Goal: Find specific page/section

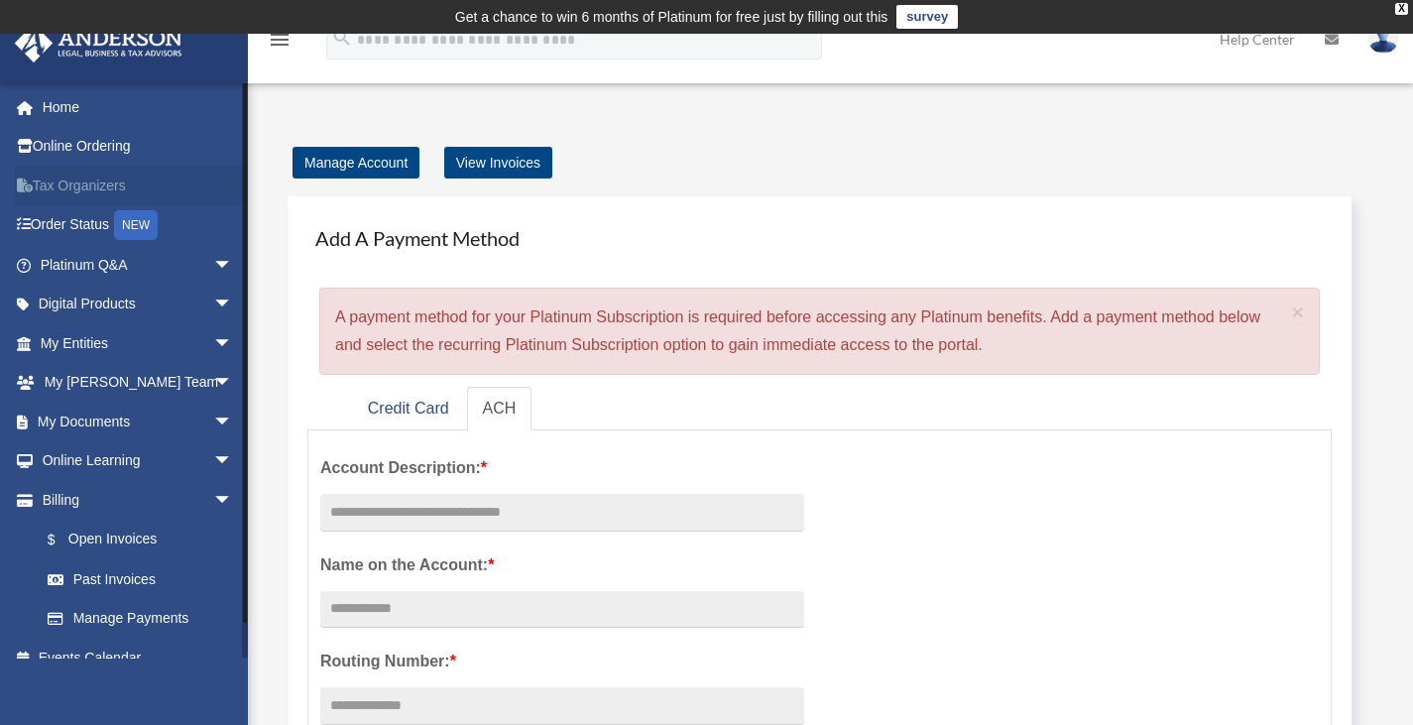
click at [75, 191] on link "Tax Organizers" at bounding box center [138, 186] width 249 height 40
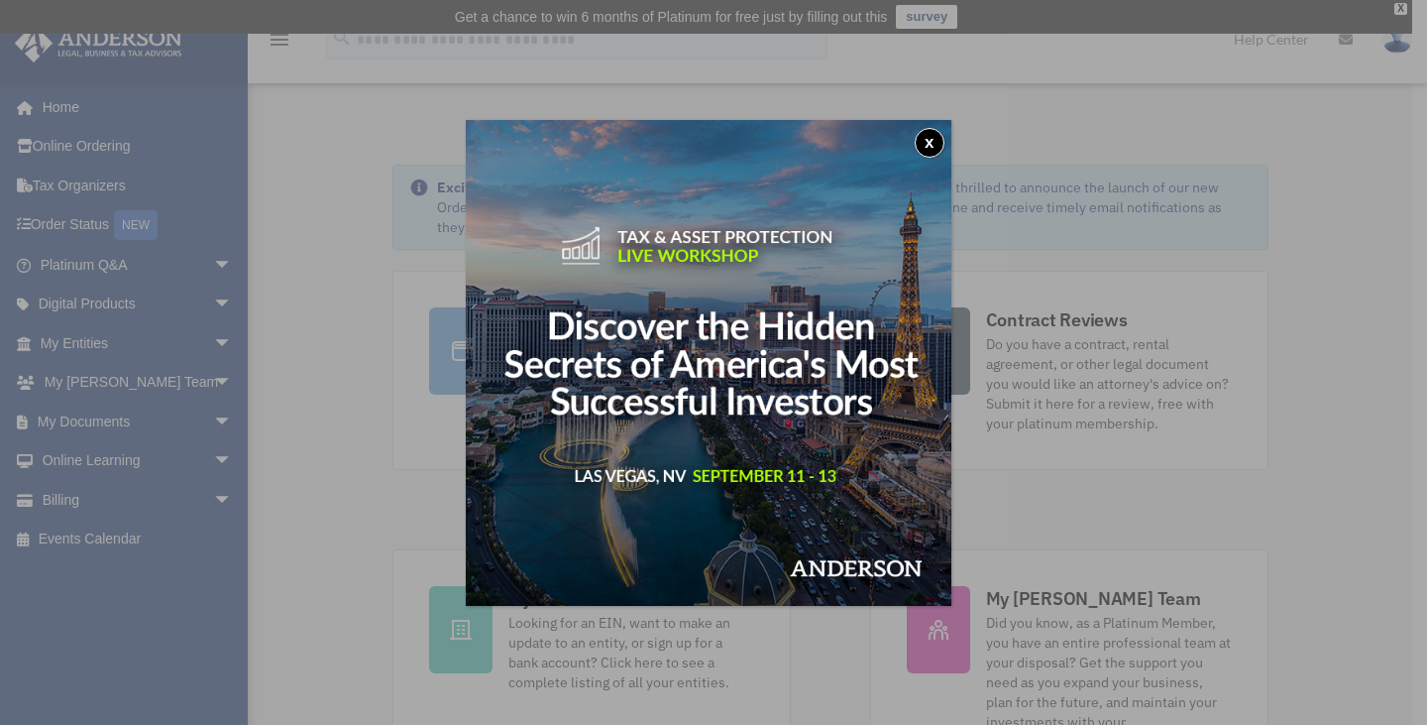
click at [936, 141] on button "x" at bounding box center [930, 143] width 30 height 30
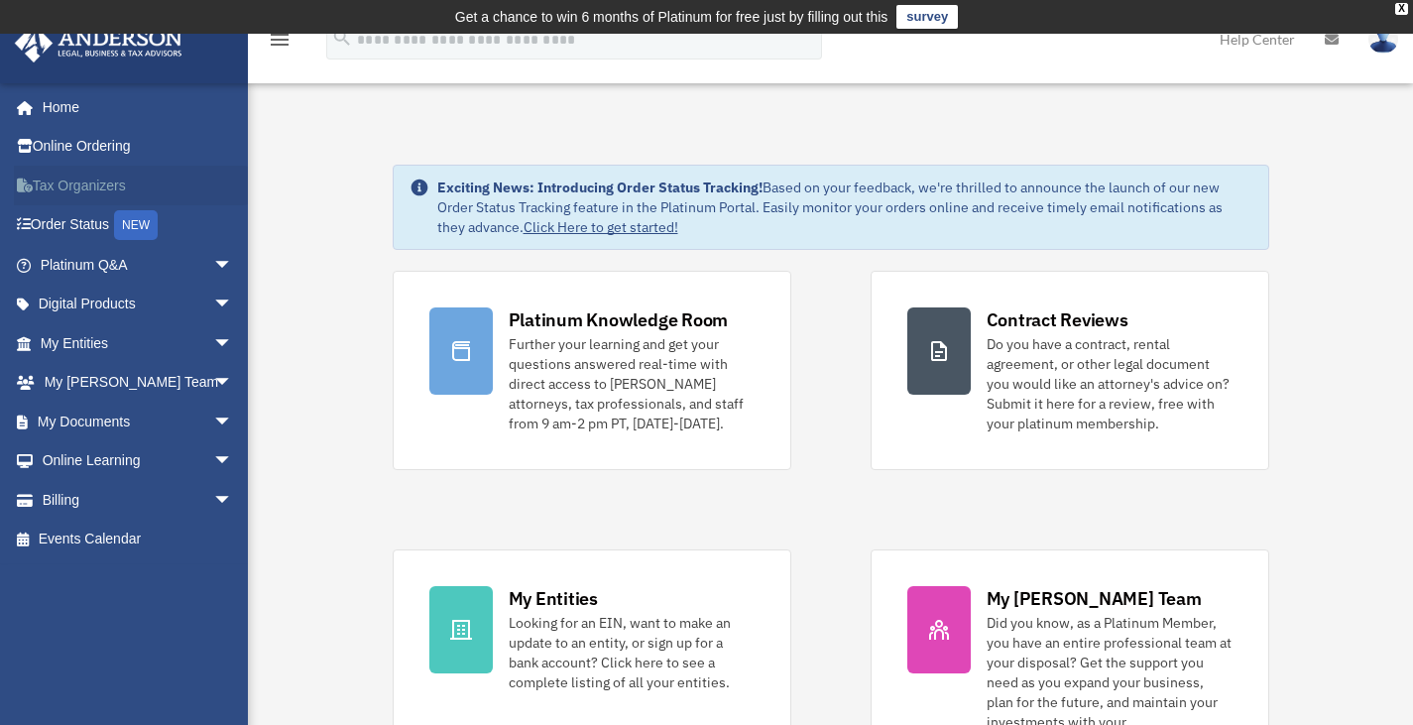
click at [85, 192] on link "Tax Organizers" at bounding box center [138, 186] width 249 height 40
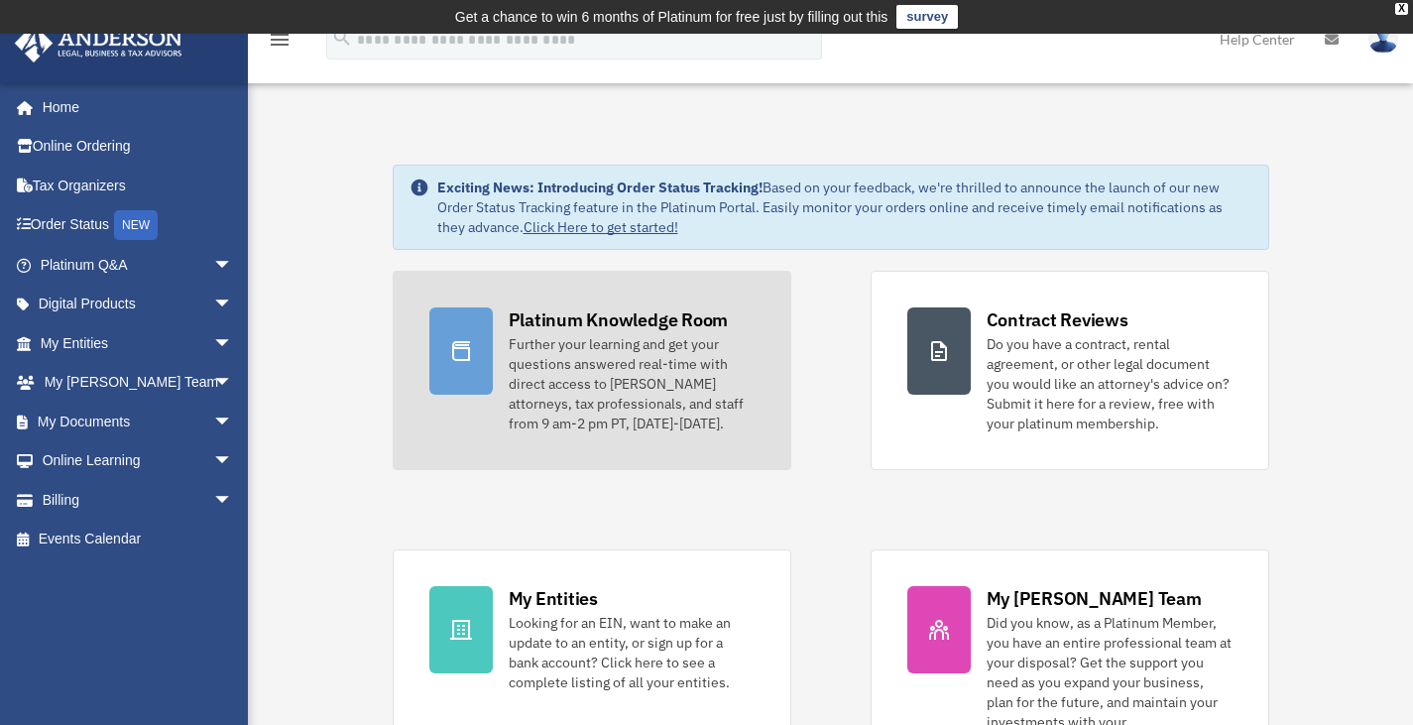
click at [598, 320] on div "Platinum Knowledge Room" at bounding box center [619, 319] width 220 height 25
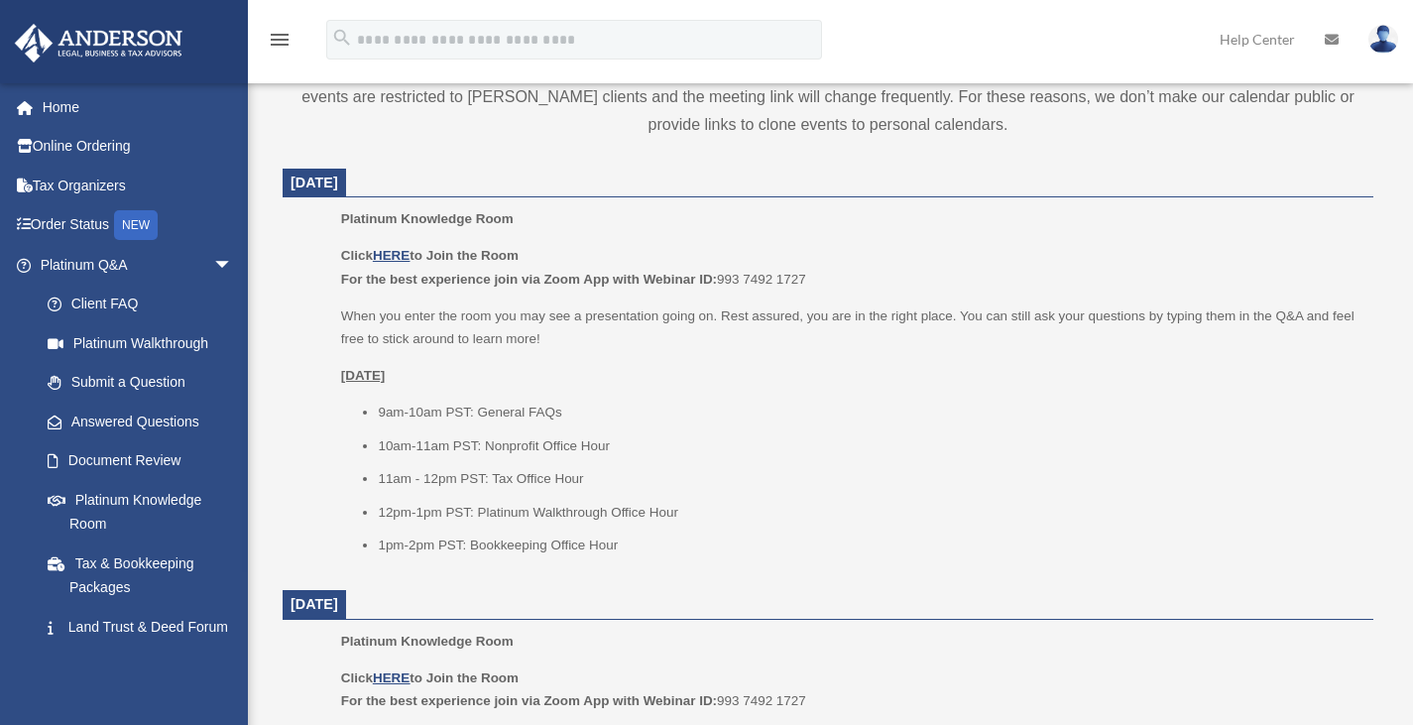
scroll to position [828, 0]
